Goal: Task Accomplishment & Management: Use online tool/utility

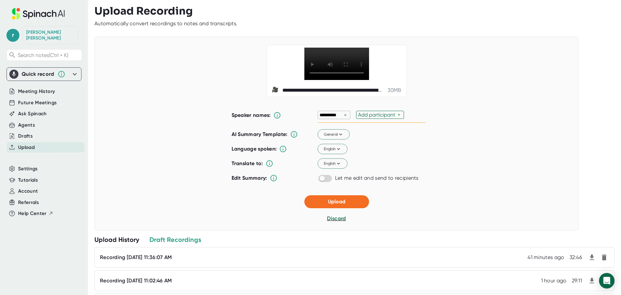
click at [366, 115] on div "Add participant" at bounding box center [377, 115] width 39 height 6
type input "[PERSON_NAME]"
click at [332, 198] on button "Upload" at bounding box center [337, 201] width 65 height 13
click at [365, 113] on div "Add participant" at bounding box center [377, 115] width 39 height 6
type input "[PERSON_NAME]"
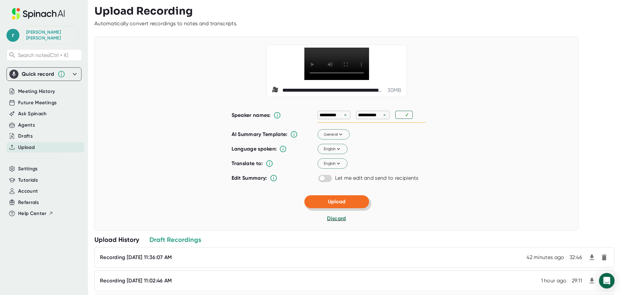
click at [325, 202] on button "Upload" at bounding box center [337, 201] width 65 height 13
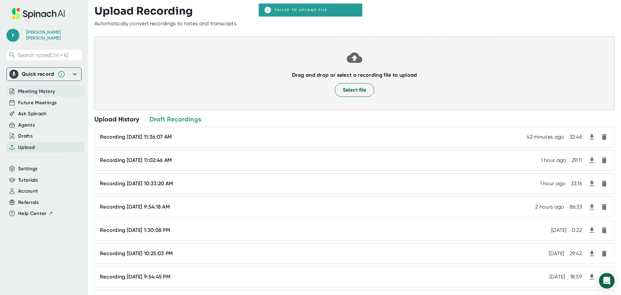
click at [38, 88] on span "Meeting History" at bounding box center [36, 91] width 37 height 7
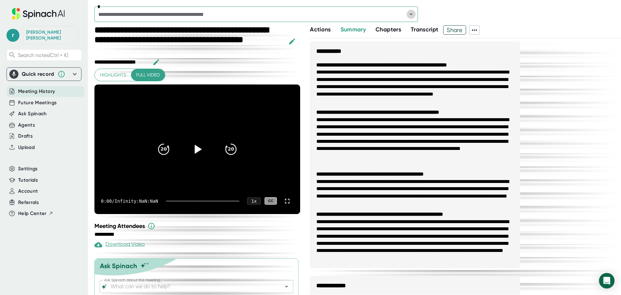
click at [414, 14] on icon "Open" at bounding box center [411, 14] width 8 height 8
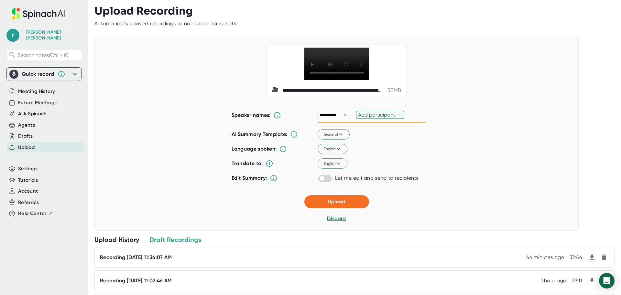
click at [366, 116] on div "Add participant" at bounding box center [377, 115] width 39 height 6
type input "[PERSON_NAME]"
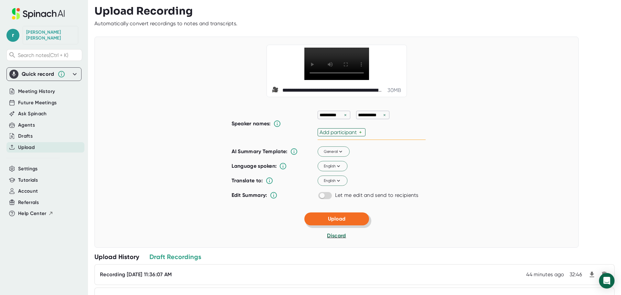
click at [340, 196] on div "**********" at bounding box center [336, 142] width 484 height 211
click at [331, 216] on span "Upload" at bounding box center [336, 219] width 17 height 6
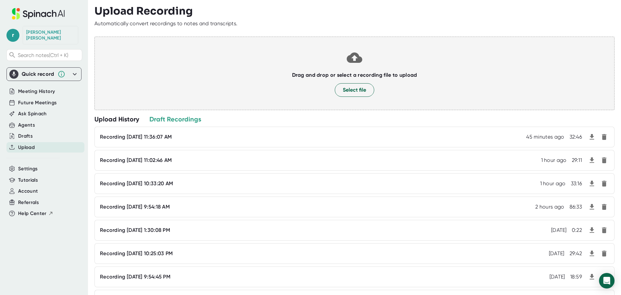
click at [74, 73] on icon at bounding box center [75, 74] width 4 height 2
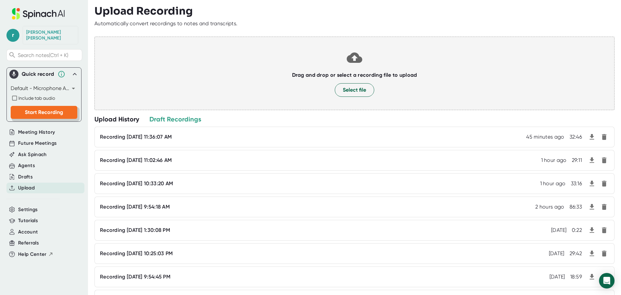
click at [43, 110] on button "Start Recording" at bounding box center [44, 112] width 67 height 13
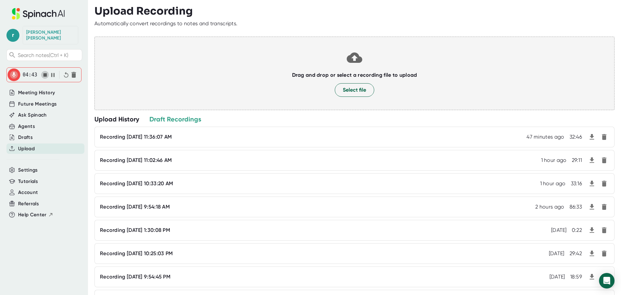
click at [43, 73] on icon "button" at bounding box center [45, 75] width 4 height 4
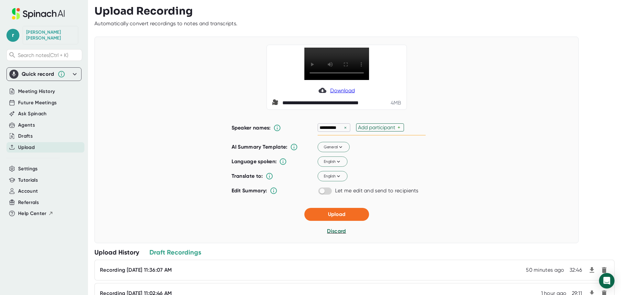
click at [360, 128] on div "Add participant" at bounding box center [377, 127] width 39 height 6
type input "[PERSON_NAME]"
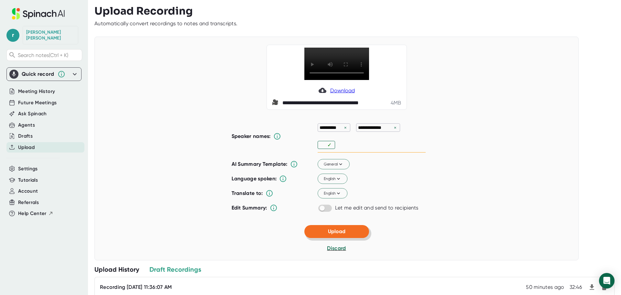
click at [338, 229] on span "Upload" at bounding box center [336, 231] width 17 height 6
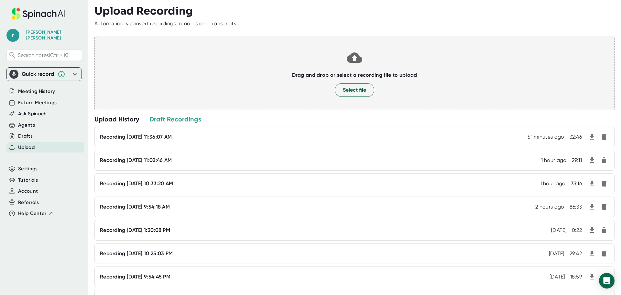
click at [74, 70] on icon at bounding box center [75, 74] width 8 height 8
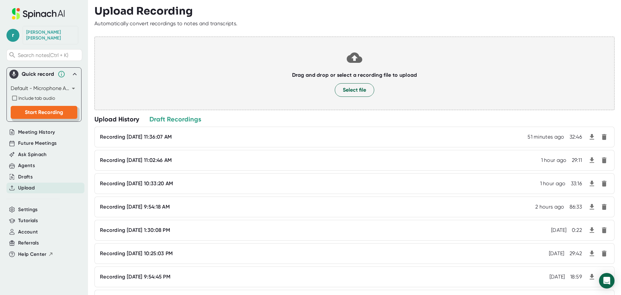
click at [35, 109] on span "Start Recording" at bounding box center [44, 112] width 38 height 6
